Goal: Task Accomplishment & Management: Manage account settings

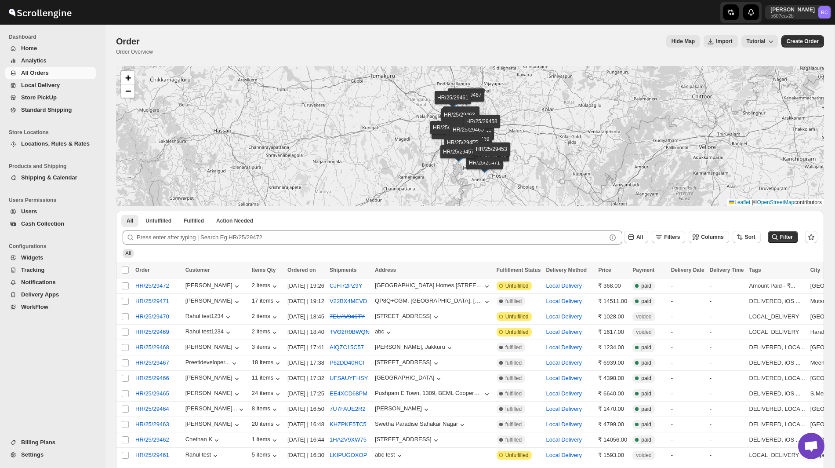
click at [44, 444] on span "Billing Plans" at bounding box center [38, 442] width 34 height 7
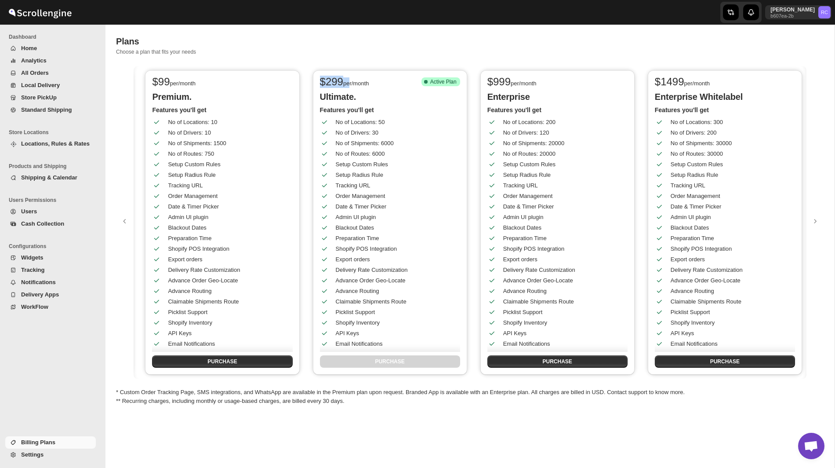
drag, startPoint x: 319, startPoint y: 80, endPoint x: 350, endPoint y: 80, distance: 31.7
click at [350, 80] on div "$ 299 per/month Success Complete Active Plan" at bounding box center [389, 82] width 142 height 12
drag, startPoint x: 491, startPoint y: 84, endPoint x: 529, endPoint y: 84, distance: 38.2
click at [530, 84] on div "$ 999 per/month" at bounding box center [557, 82] width 138 height 11
drag, startPoint x: 657, startPoint y: 81, endPoint x: 704, endPoint y: 81, distance: 47.0
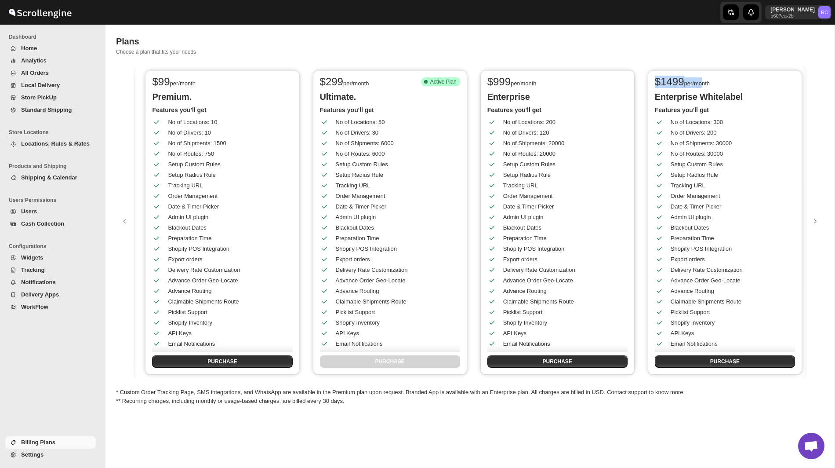
click at [704, 81] on div "$ 1499 per/month" at bounding box center [724, 82] width 138 height 11
drag, startPoint x: 320, startPoint y: 80, endPoint x: 344, endPoint y: 80, distance: 23.3
click at [343, 80] on span "$ 299" at bounding box center [331, 82] width 23 height 12
drag, startPoint x: 491, startPoint y: 82, endPoint x: 512, endPoint y: 82, distance: 21.5
click at [511, 82] on span "$ 999" at bounding box center [499, 82] width 23 height 12
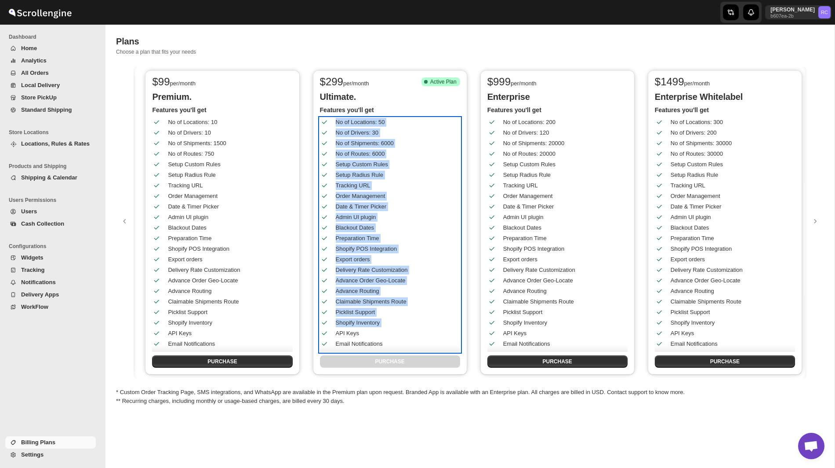
drag, startPoint x: 334, startPoint y: 120, endPoint x: 404, endPoint y: 323, distance: 214.0
click at [404, 323] on div "No of Locations: 50 No of Drivers: 30 No of Shipments: 6000 No of Routes: 6000 …" at bounding box center [388, 274] width 136 height 317
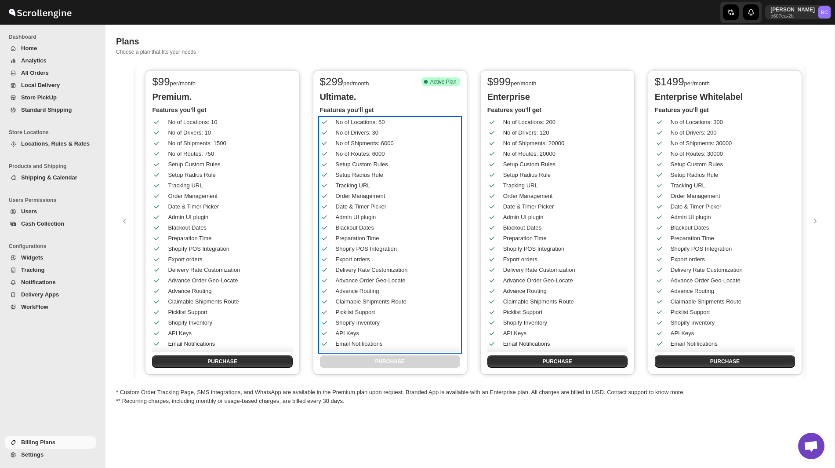
click at [336, 248] on div "Shopify POS Integration" at bounding box center [396, 248] width 120 height 9
drag, startPoint x: 336, startPoint y: 238, endPoint x: 411, endPoint y: 238, distance: 74.7
click at [411, 238] on div "Shopify POS Integration" at bounding box center [384, 245] width 143 height 16
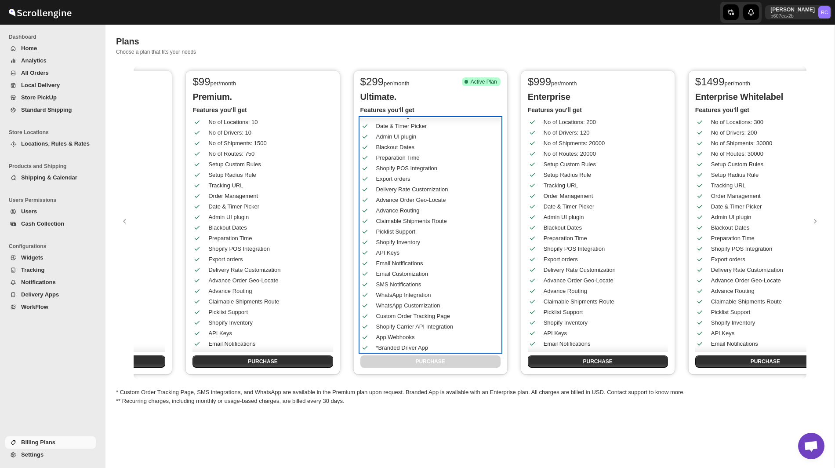
scroll to position [0, 621]
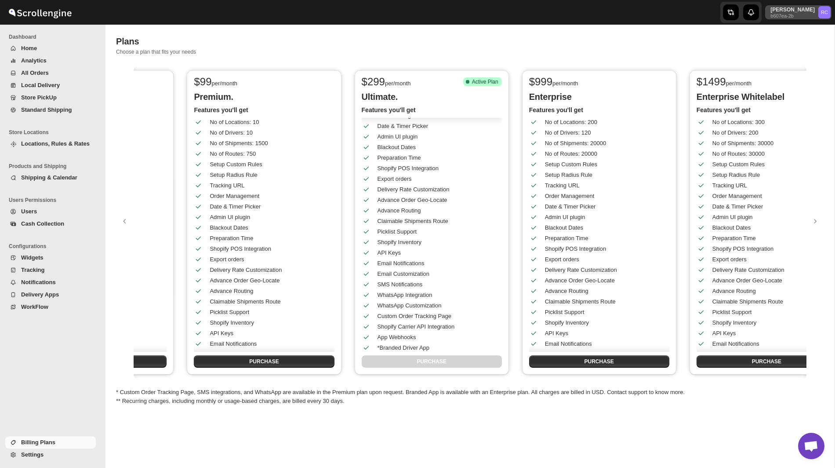
click at [796, 15] on p "b607ea-2b" at bounding box center [793, 15] width 44 height 5
click at [794, 99] on span "Logout" at bounding box center [800, 96] width 18 height 7
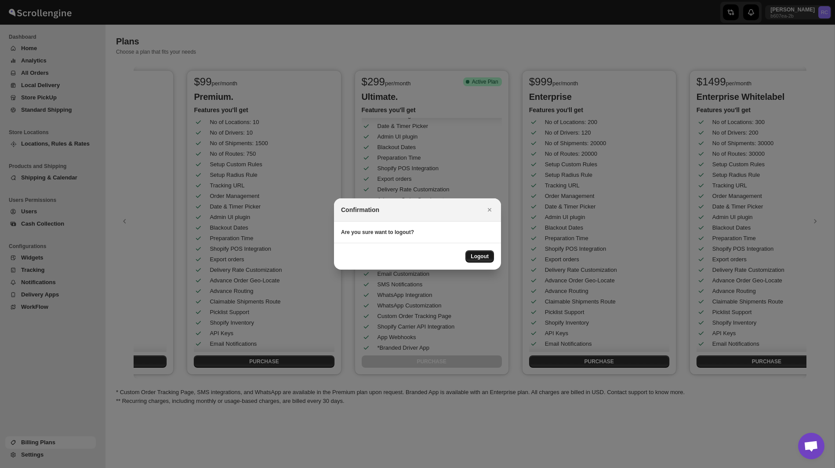
click at [484, 255] on span "Logout" at bounding box center [480, 256] width 18 height 7
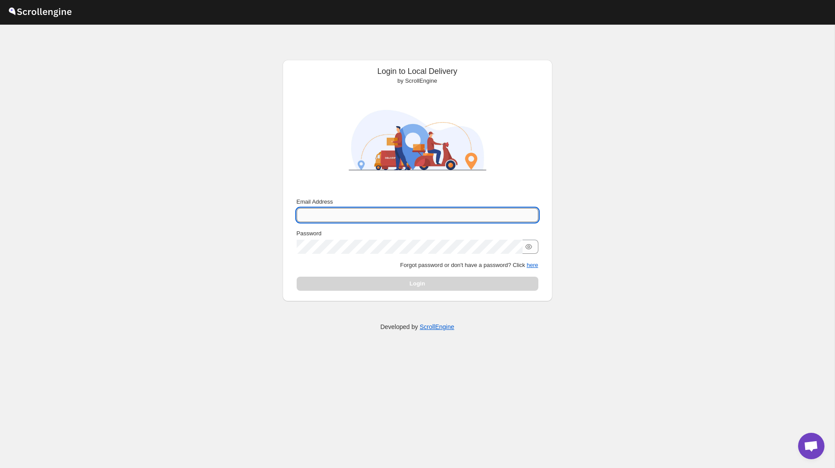
click at [401, 212] on input "Email Address" at bounding box center [418, 215] width 242 height 14
type input "[PERSON_NAME][EMAIL_ADDRESS][DOMAIN_NAME]"
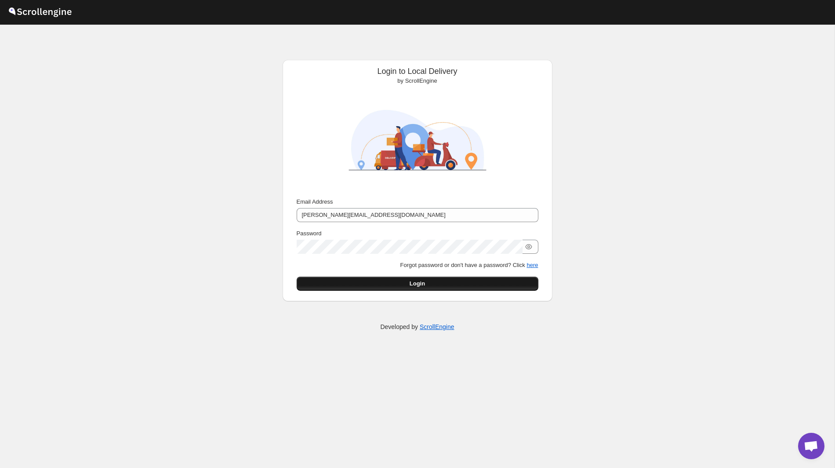
click at [436, 287] on button "Login" at bounding box center [418, 284] width 242 height 14
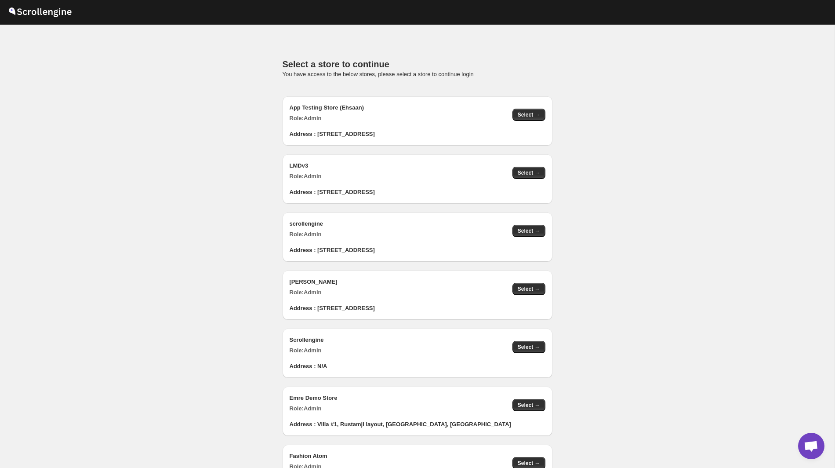
scroll to position [860, 0]
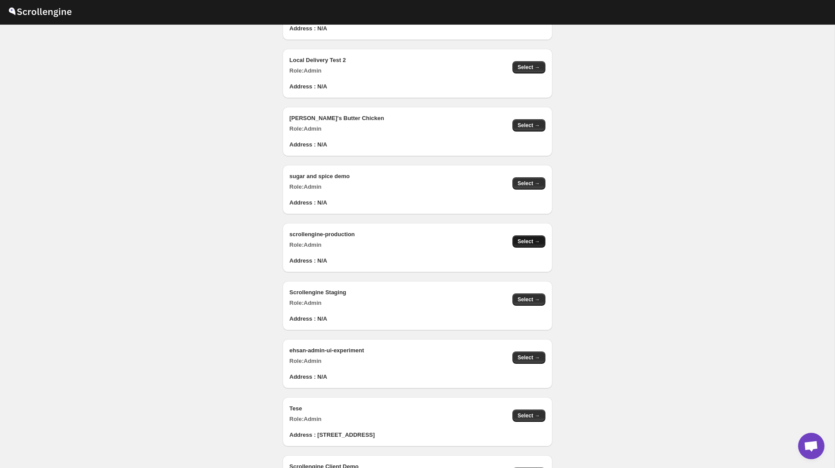
click at [544, 240] on button "Select →" at bounding box center [529, 241] width 33 height 12
